Goal: Information Seeking & Learning: Learn about a topic

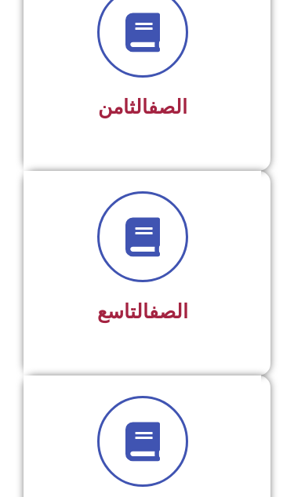
scroll to position [1782, 0]
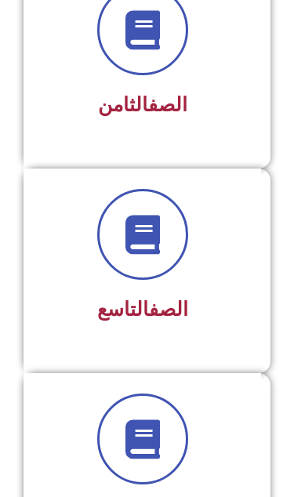
click at [82, 285] on div "الصف التاسع" at bounding box center [142, 259] width 197 height 140
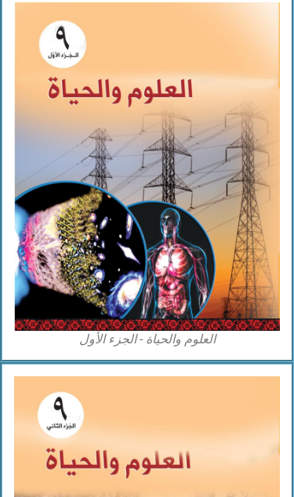
scroll to position [2801, 0]
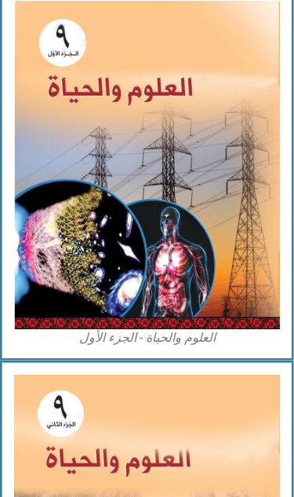
click at [60, 275] on img at bounding box center [147, 165] width 266 height 328
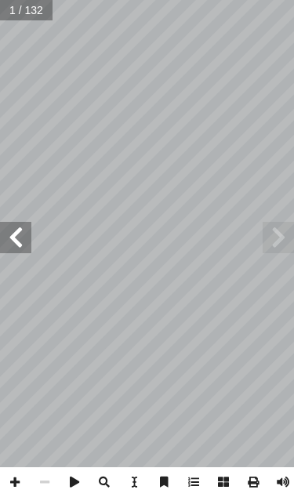
click at [22, 239] on span at bounding box center [15, 237] width 31 height 31
click at [18, 242] on span at bounding box center [15, 237] width 31 height 31
click at [15, 243] on span at bounding box center [15, 237] width 31 height 31
click at [19, 248] on span at bounding box center [15, 237] width 31 height 31
click at [19, 238] on span at bounding box center [15, 237] width 31 height 31
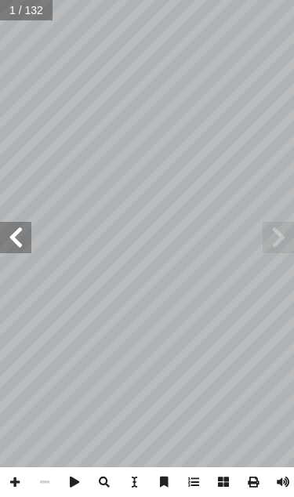
click at [18, 234] on span at bounding box center [15, 237] width 31 height 31
click at [23, 238] on span at bounding box center [15, 237] width 31 height 31
click at [20, 229] on span at bounding box center [15, 237] width 31 height 31
click at [15, 224] on span at bounding box center [15, 237] width 31 height 31
click at [21, 236] on span at bounding box center [15, 237] width 31 height 31
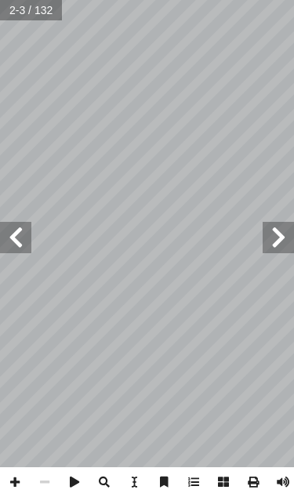
click at [20, 238] on span at bounding box center [15, 237] width 31 height 31
click at [19, 227] on span at bounding box center [15, 237] width 31 height 31
click at [14, 227] on span at bounding box center [15, 237] width 31 height 31
click at [21, 227] on span at bounding box center [15, 237] width 31 height 31
click at [22, 224] on span at bounding box center [15, 237] width 31 height 31
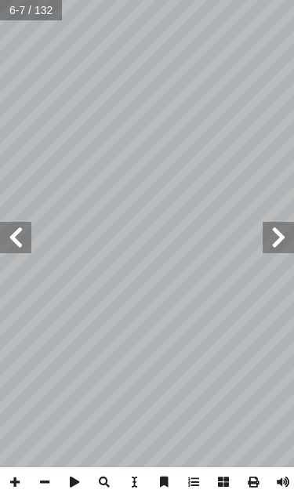
click at [13, 223] on span at bounding box center [15, 237] width 31 height 31
click at [17, 230] on span at bounding box center [15, 237] width 31 height 31
click at [21, 227] on span at bounding box center [15, 237] width 31 height 31
click at [22, 234] on span at bounding box center [15, 237] width 31 height 31
click at [17, 235] on span at bounding box center [15, 237] width 31 height 31
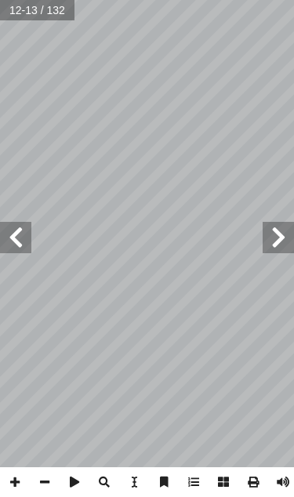
click at [22, 240] on span at bounding box center [15, 237] width 31 height 31
click at [21, 238] on span at bounding box center [15, 237] width 31 height 31
click at [21, 239] on span at bounding box center [15, 237] width 31 height 31
click at [17, 233] on span at bounding box center [15, 237] width 31 height 31
click at [16, 234] on span at bounding box center [15, 237] width 31 height 31
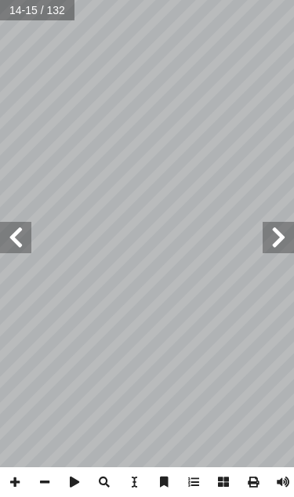
click at [19, 235] on span at bounding box center [15, 237] width 31 height 31
click at [19, 238] on span at bounding box center [15, 237] width 31 height 31
click at [20, 236] on span at bounding box center [15, 237] width 31 height 31
click at [21, 237] on span at bounding box center [15, 237] width 31 height 31
click at [20, 238] on span at bounding box center [15, 237] width 31 height 31
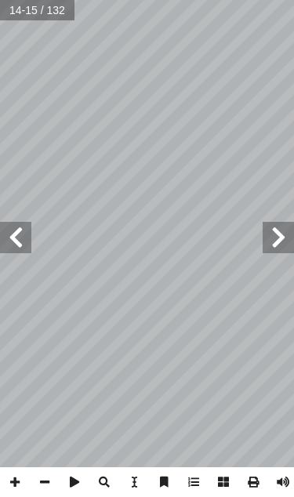
click at [22, 240] on span at bounding box center [15, 237] width 31 height 31
click at [21, 234] on span at bounding box center [15, 237] width 31 height 31
click at [20, 230] on span at bounding box center [15, 237] width 31 height 31
click at [19, 231] on span at bounding box center [15, 237] width 31 height 31
click at [20, 228] on span at bounding box center [15, 237] width 31 height 31
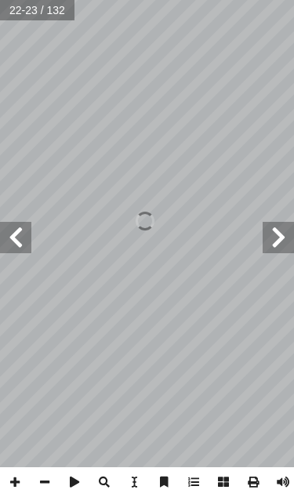
click at [20, 231] on span at bounding box center [15, 237] width 31 height 31
click at [21, 235] on span at bounding box center [15, 237] width 31 height 31
click at [20, 232] on span at bounding box center [15, 237] width 31 height 31
click at [22, 229] on span at bounding box center [15, 237] width 31 height 31
click at [21, 238] on span at bounding box center [15, 237] width 31 height 31
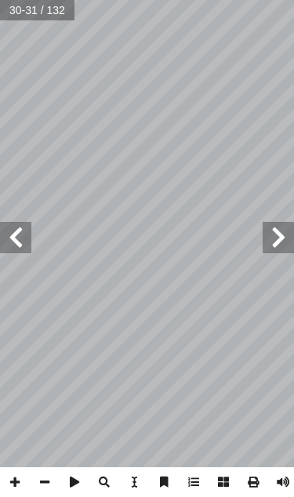
click at [22, 240] on span at bounding box center [15, 237] width 31 height 31
click at [15, 223] on span at bounding box center [15, 237] width 31 height 31
click at [21, 226] on span at bounding box center [15, 237] width 31 height 31
click at [27, 234] on span at bounding box center [15, 237] width 31 height 31
click at [29, 239] on span at bounding box center [15, 237] width 31 height 31
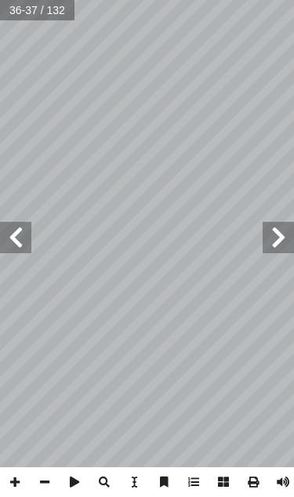
click at [286, 244] on span at bounding box center [278, 237] width 31 height 31
click at [276, 223] on span at bounding box center [278, 237] width 31 height 31
click at [266, 241] on span at bounding box center [278, 237] width 31 height 31
click at [263, 232] on span at bounding box center [278, 237] width 31 height 31
click at [282, 231] on span at bounding box center [278, 237] width 31 height 31
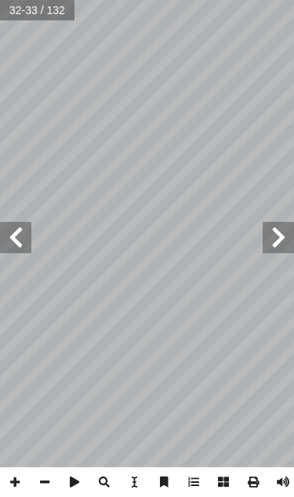
click at [287, 227] on span at bounding box center [278, 237] width 31 height 31
click at [286, 230] on span at bounding box center [278, 237] width 31 height 31
click at [288, 231] on span at bounding box center [278, 237] width 31 height 31
click at [25, 223] on span at bounding box center [15, 237] width 31 height 31
click at [263, 232] on span at bounding box center [278, 237] width 31 height 31
